Goal: Check status: Check status

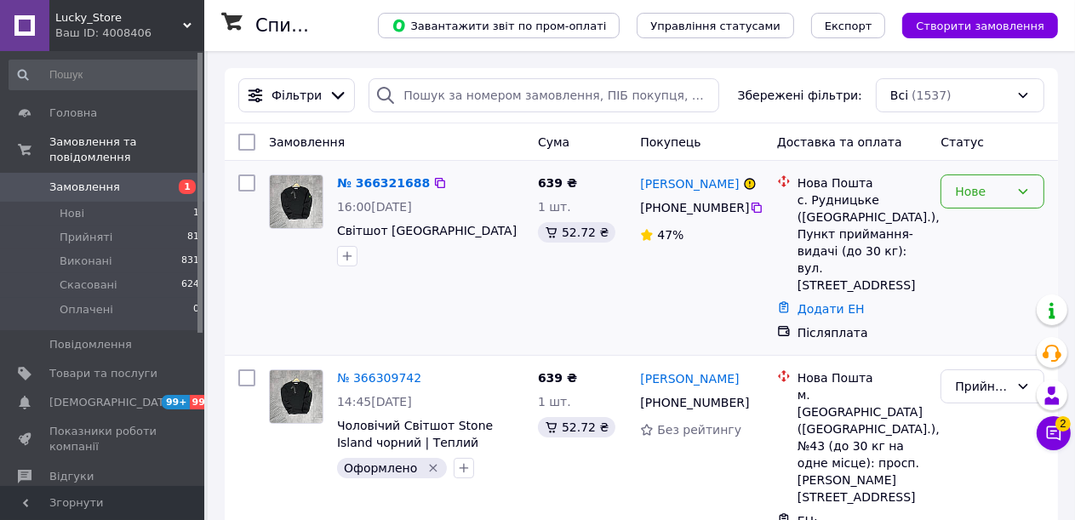
click at [1024, 192] on icon at bounding box center [1024, 192] width 14 height 14
click at [1005, 226] on li "Прийнято" at bounding box center [994, 229] width 102 height 31
click at [381, 183] on link "№ 366321688" at bounding box center [379, 183] width 84 height 14
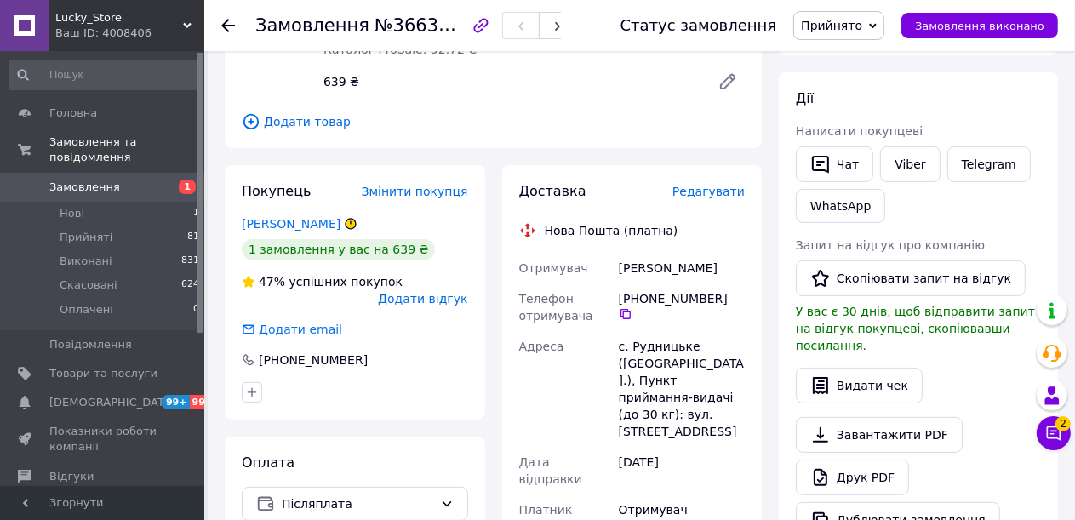
scroll to position [255, 0]
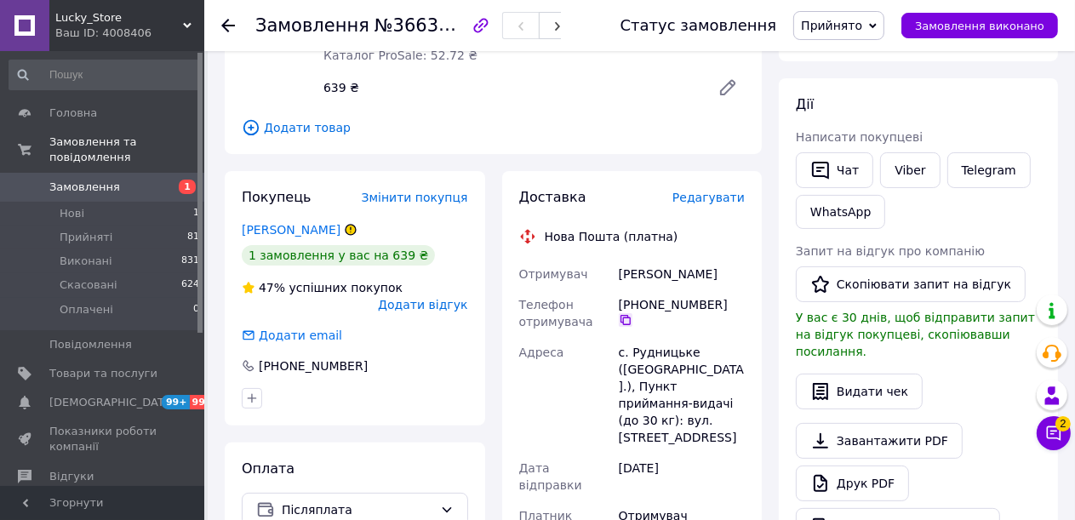
click at [633, 313] on icon at bounding box center [626, 320] width 14 height 14
click at [974, 169] on link "Telegram" at bounding box center [989, 170] width 83 height 36
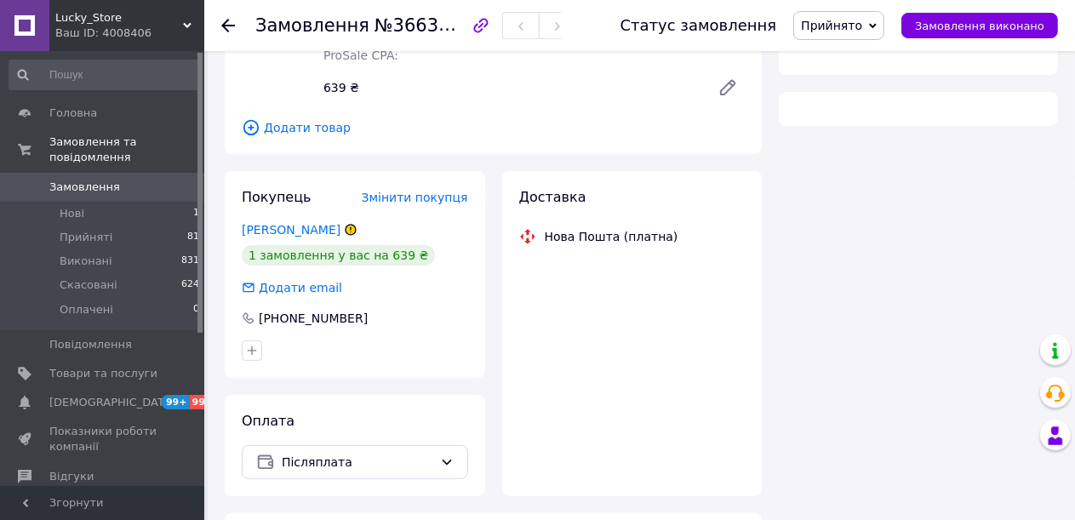
scroll to position [255, 0]
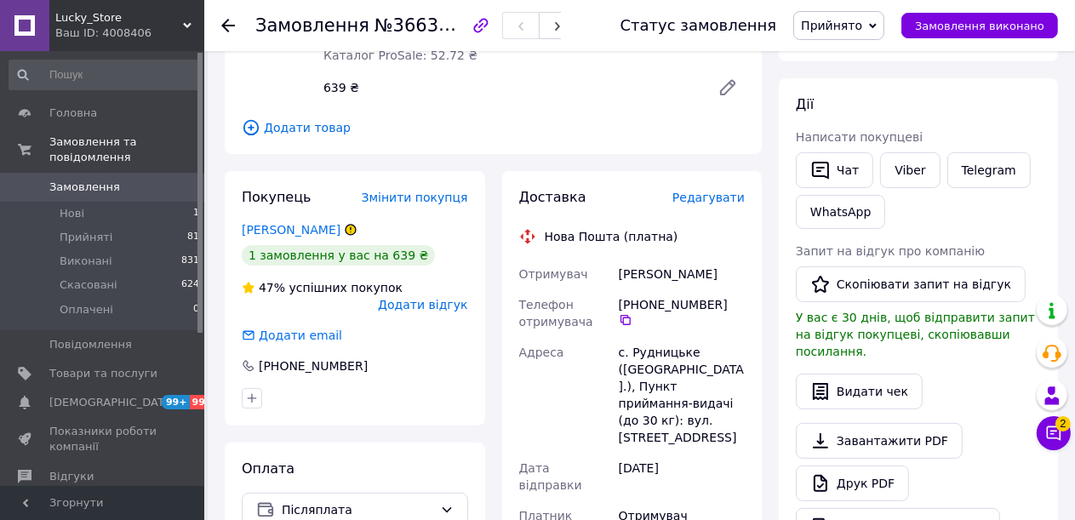
click at [346, 225] on icon at bounding box center [351, 230] width 10 height 10
click at [351, 227] on icon at bounding box center [351, 229] width 0 height 4
click at [307, 223] on link "Шевякин Денис" at bounding box center [291, 230] width 99 height 14
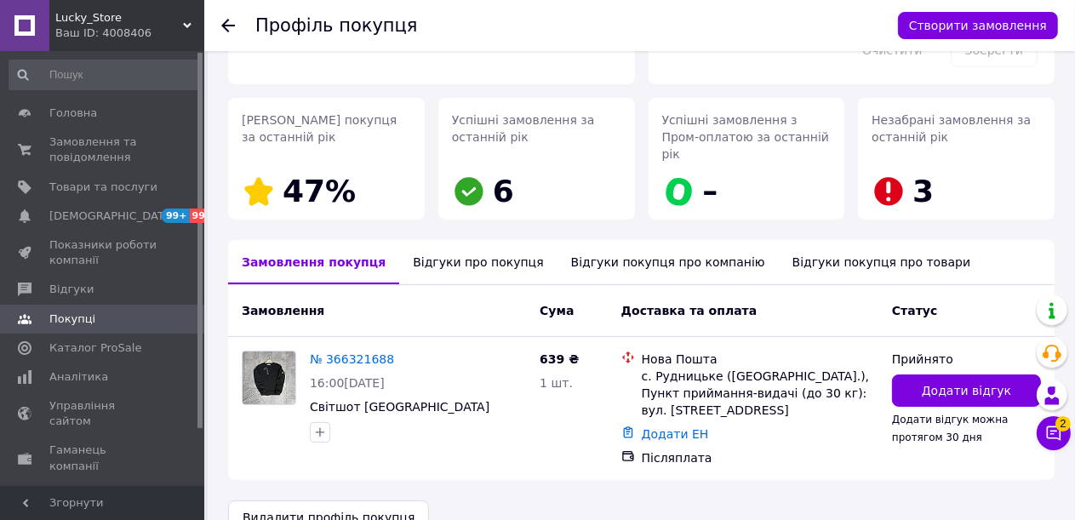
scroll to position [230, 0]
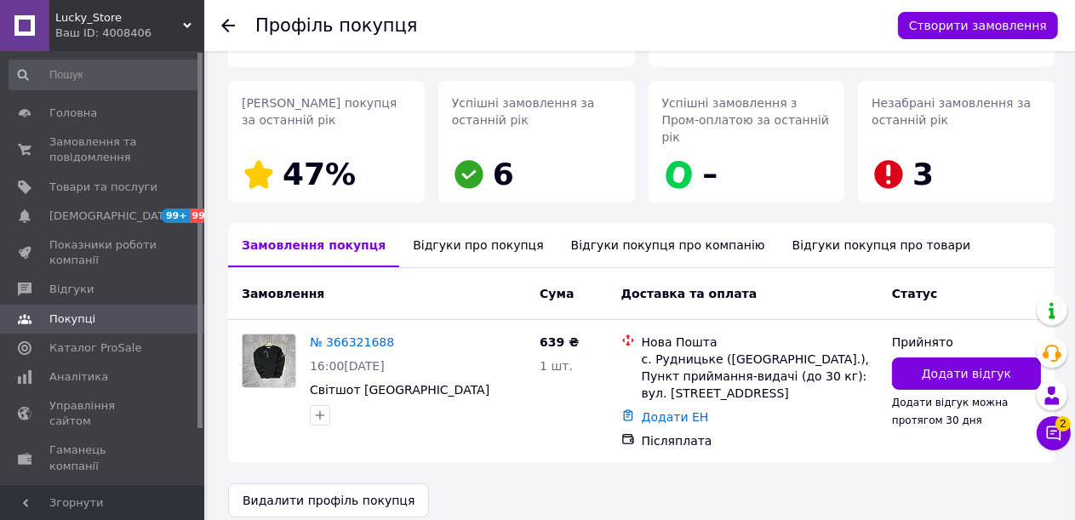
click at [427, 230] on div "Відгуки про покупця" at bounding box center [478, 245] width 158 height 44
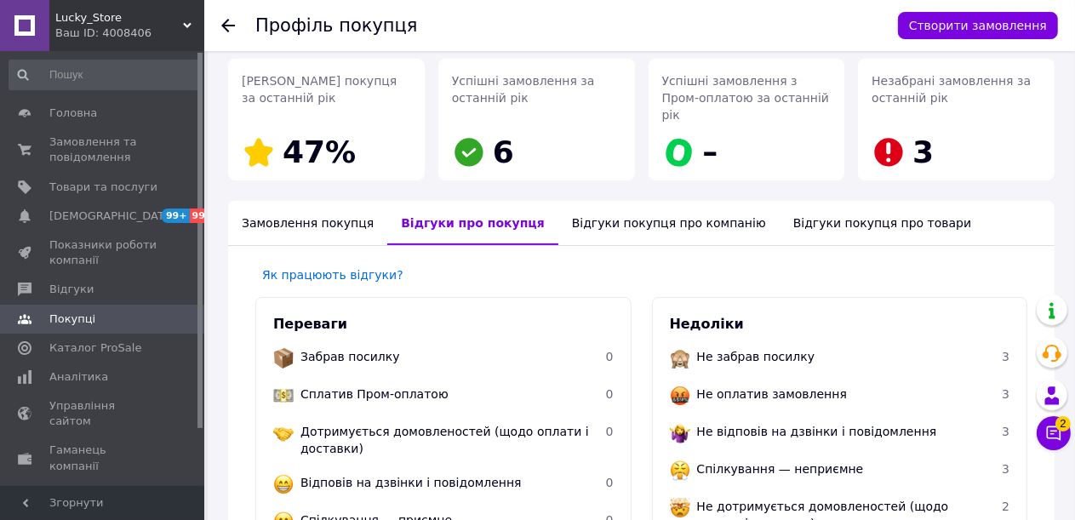
scroll to position [0, 0]
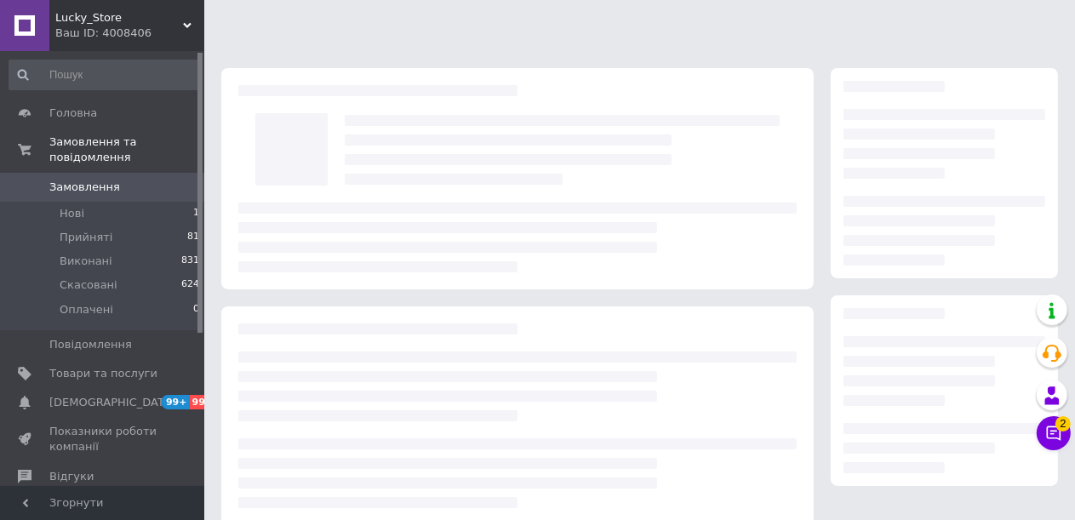
scroll to position [255, 0]
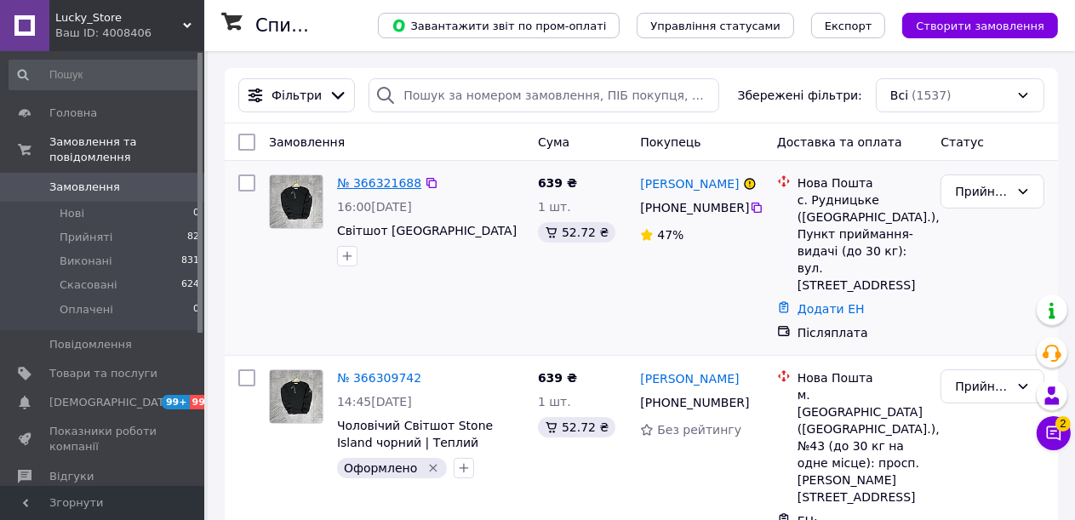
click at [387, 182] on link "№ 366321688" at bounding box center [379, 183] width 84 height 14
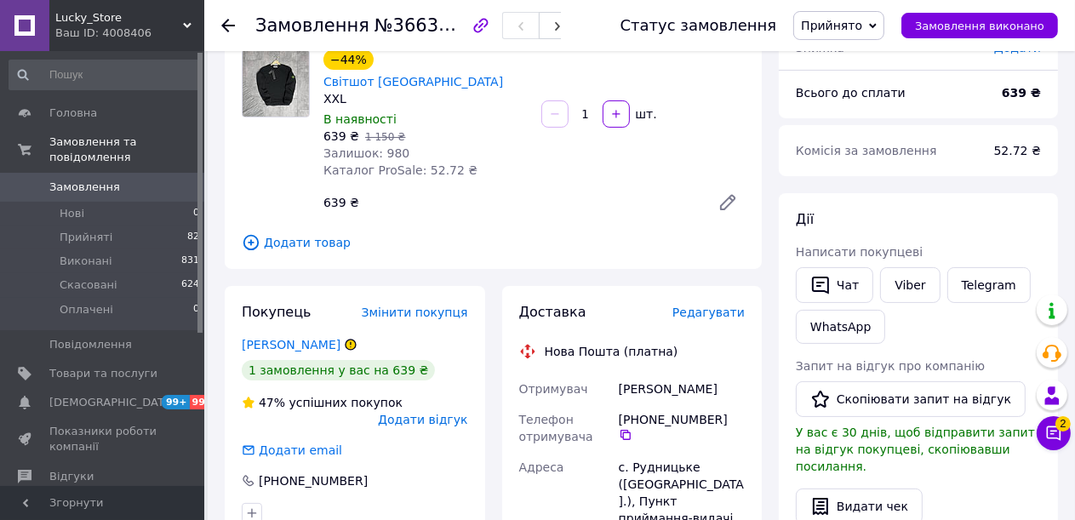
scroll to position [170, 0]
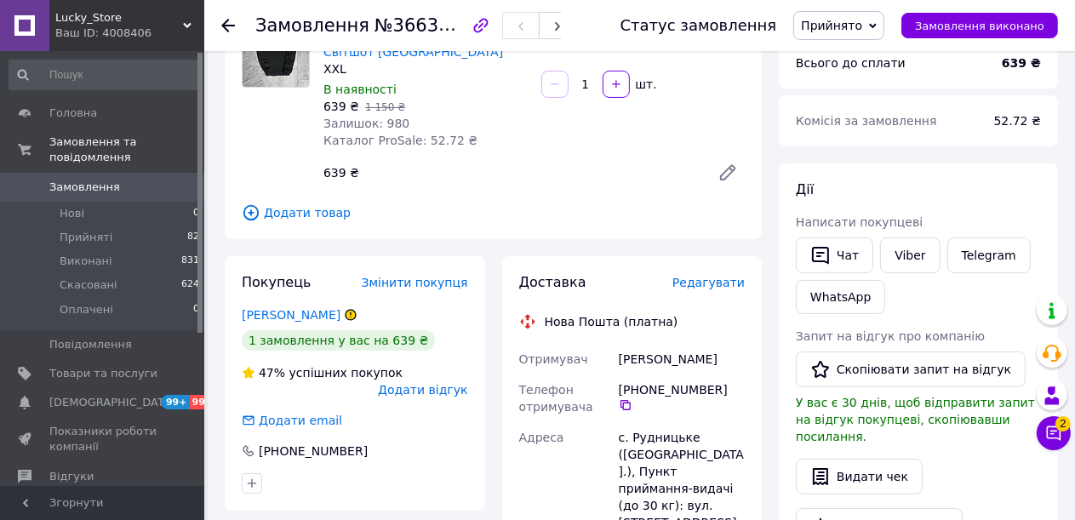
click at [98, 180] on span "Замовлення" at bounding box center [84, 187] width 71 height 15
